Goal: Transaction & Acquisition: Purchase product/service

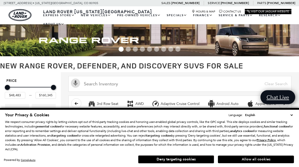
click at [263, 160] on button "Allow all cookies" at bounding box center [256, 160] width 76 height 8
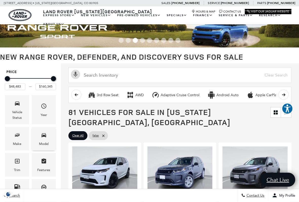
scroll to position [9, 0]
click at [46, 138] on icon "Model" at bounding box center [44, 135] width 6 height 6
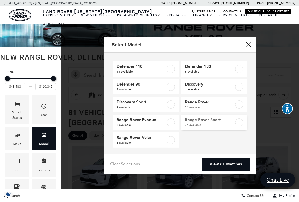
click at [243, 124] on label at bounding box center [239, 122] width 8 height 8
type input "$88,075"
type input "$126,490"
checkbox input "true"
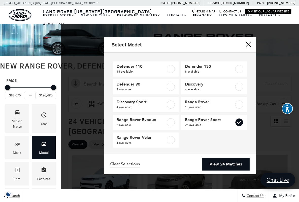
click at [237, 167] on link "View 24 Matches" at bounding box center [226, 164] width 48 height 12
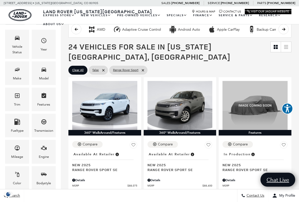
scroll to position [74, 0]
click at [46, 150] on icon "Engine" at bounding box center [44, 148] width 6 height 4
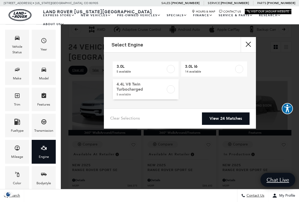
click at [173, 90] on label at bounding box center [171, 89] width 8 height 8
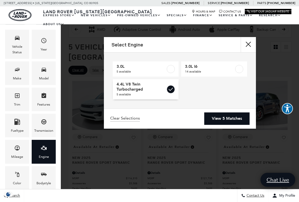
type input "$116,310"
checkbox input "true"
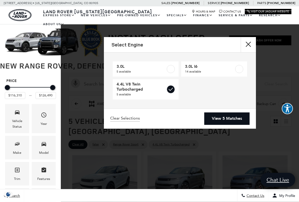
click at [234, 121] on link "View 5 Matches" at bounding box center [226, 118] width 45 height 12
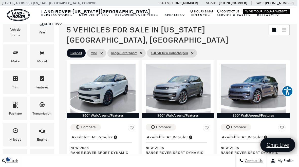
scroll to position [92, 2]
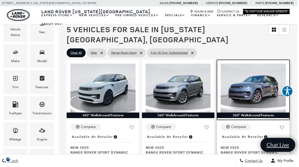
click at [265, 80] on img at bounding box center [253, 88] width 65 height 49
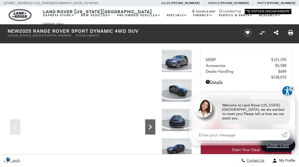
click at [153, 126] on icon "Next" at bounding box center [150, 127] width 10 height 10
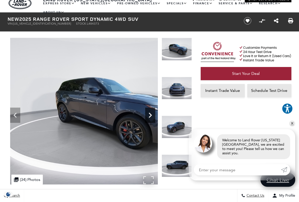
scroll to position [65, 0]
click at [150, 117] on icon "Next" at bounding box center [150, 115] width 3 height 5
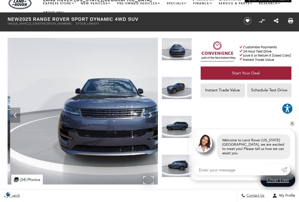
click at [156, 118] on img at bounding box center [108, 111] width 201 height 147
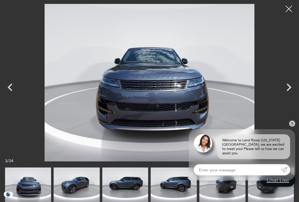
click at [294, 127] on link "✕" at bounding box center [292, 123] width 6 height 6
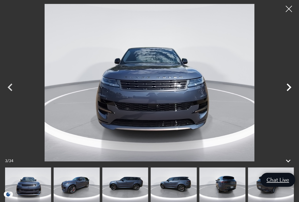
click at [290, 94] on icon "Next" at bounding box center [289, 87] width 15 height 15
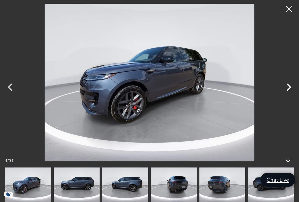
click at [290, 92] on icon "Next" at bounding box center [289, 87] width 15 height 15
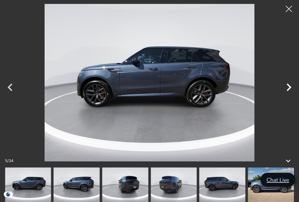
click at [292, 90] on icon "Next" at bounding box center [289, 87] width 15 height 15
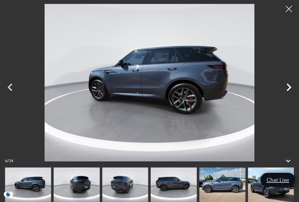
click at [291, 91] on icon "Next" at bounding box center [289, 87] width 15 height 15
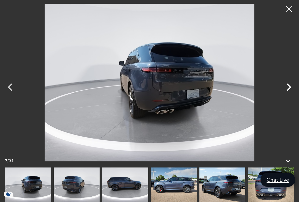
click at [291, 89] on icon "Next" at bounding box center [289, 87] width 15 height 15
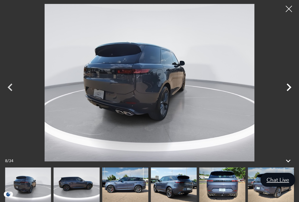
click at [289, 91] on icon "Next" at bounding box center [289, 87] width 15 height 15
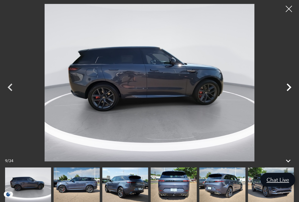
click at [293, 91] on icon "Next" at bounding box center [289, 87] width 15 height 15
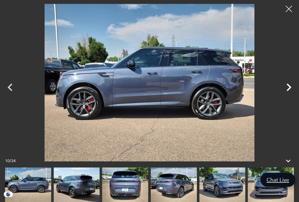
click at [289, 90] on icon "Next" at bounding box center [289, 87] width 5 height 8
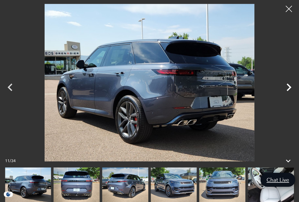
click at [289, 91] on icon "Next" at bounding box center [289, 87] width 15 height 15
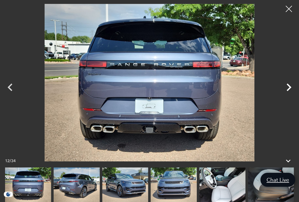
click at [291, 90] on icon "Next" at bounding box center [289, 87] width 15 height 15
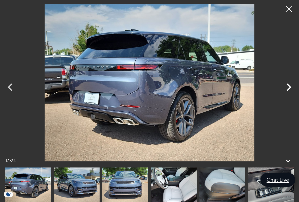
click at [290, 91] on icon "Next" at bounding box center [289, 87] width 15 height 15
click at [291, 92] on icon "Next" at bounding box center [289, 87] width 15 height 15
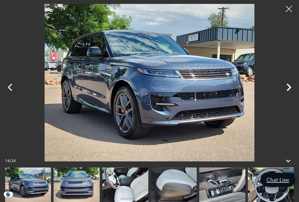
click at [291, 90] on icon "Next" at bounding box center [289, 87] width 15 height 15
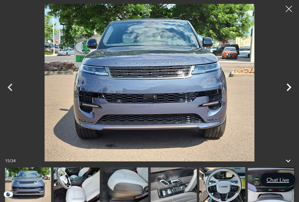
click at [292, 89] on icon "Next" at bounding box center [289, 87] width 15 height 15
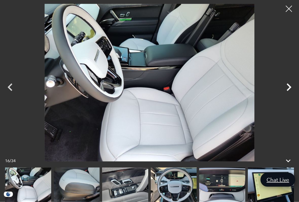
scroll to position [156, 0]
click at [294, 13] on div at bounding box center [289, 8] width 13 height 13
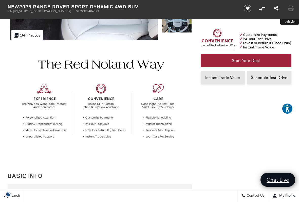
click at [290, 11] on icon "Print this New 2025 Range Rover Sport Dynamic 4WD SUV" at bounding box center [291, 9] width 6 height 6
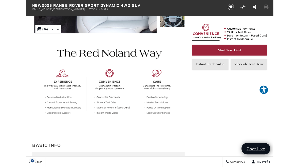
scroll to position [170, 0]
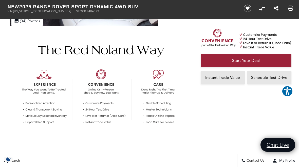
click at [220, 66] on link "Start Your Deal" at bounding box center [246, 60] width 91 height 13
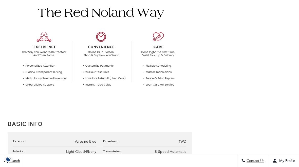
scroll to position [170, 0]
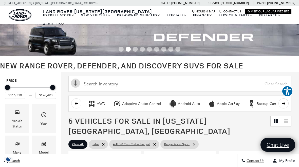
type input "$88,075"
